Goal: Download file/media

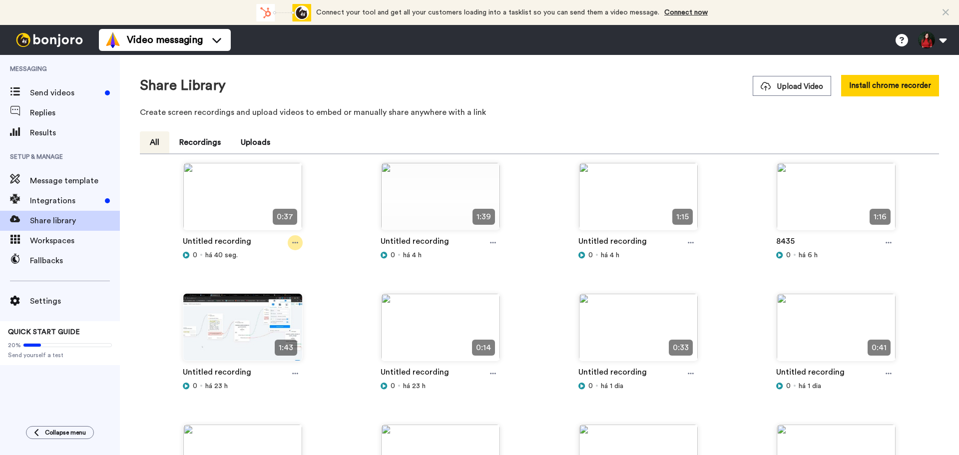
click at [293, 238] on div at bounding box center [295, 242] width 15 height 15
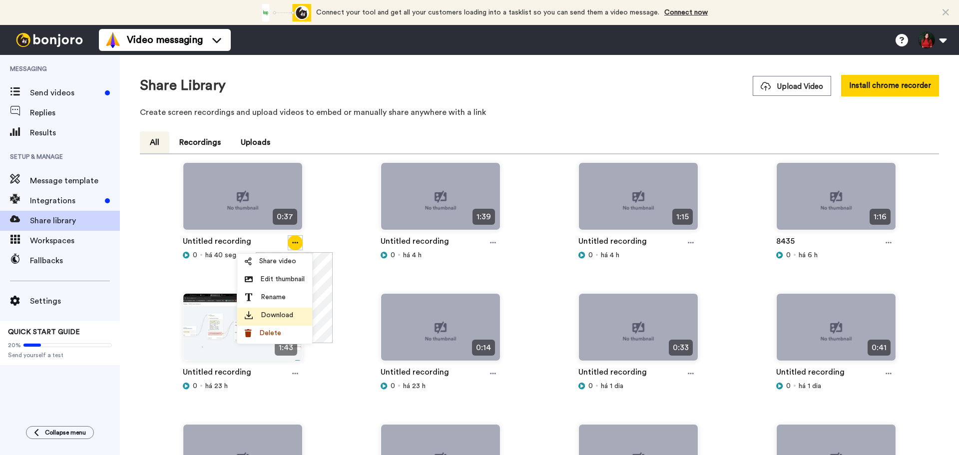
click at [286, 313] on span "Download" at bounding box center [277, 315] width 32 height 10
